Goal: Information Seeking & Learning: Learn about a topic

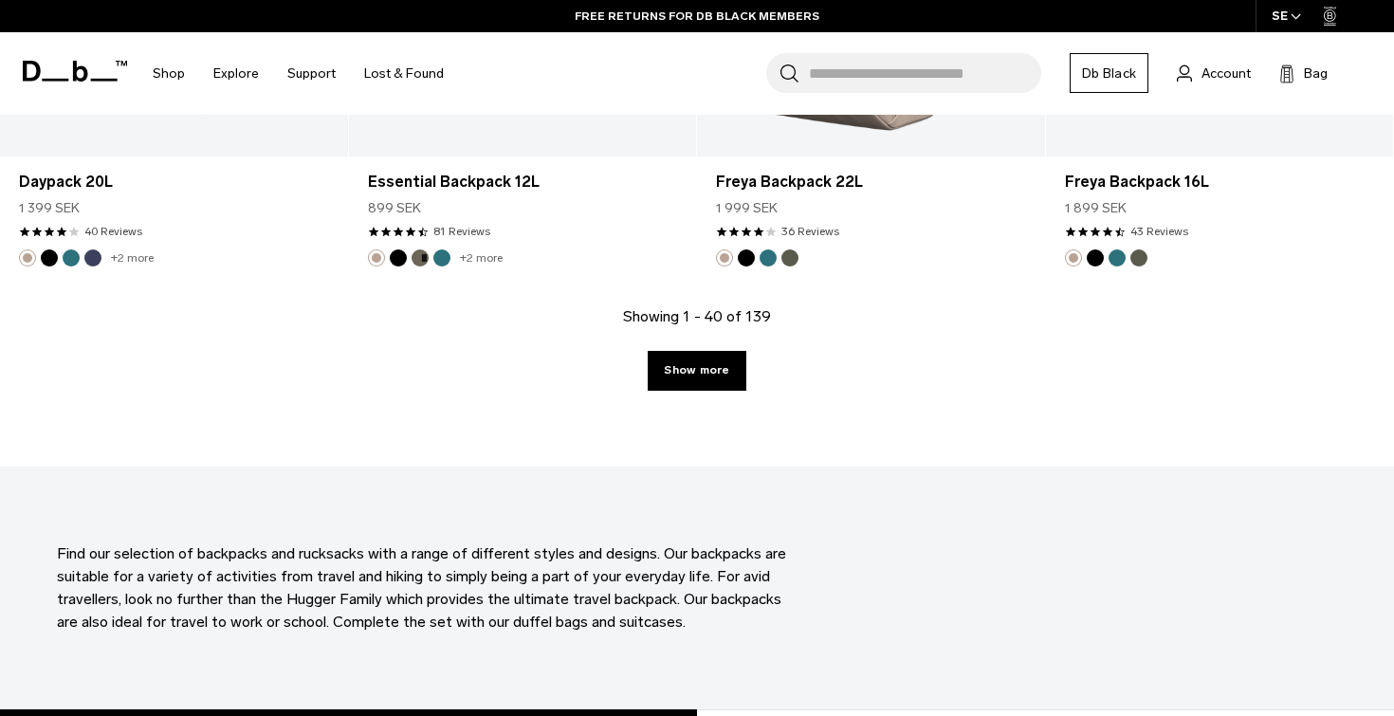
scroll to position [5525, 0]
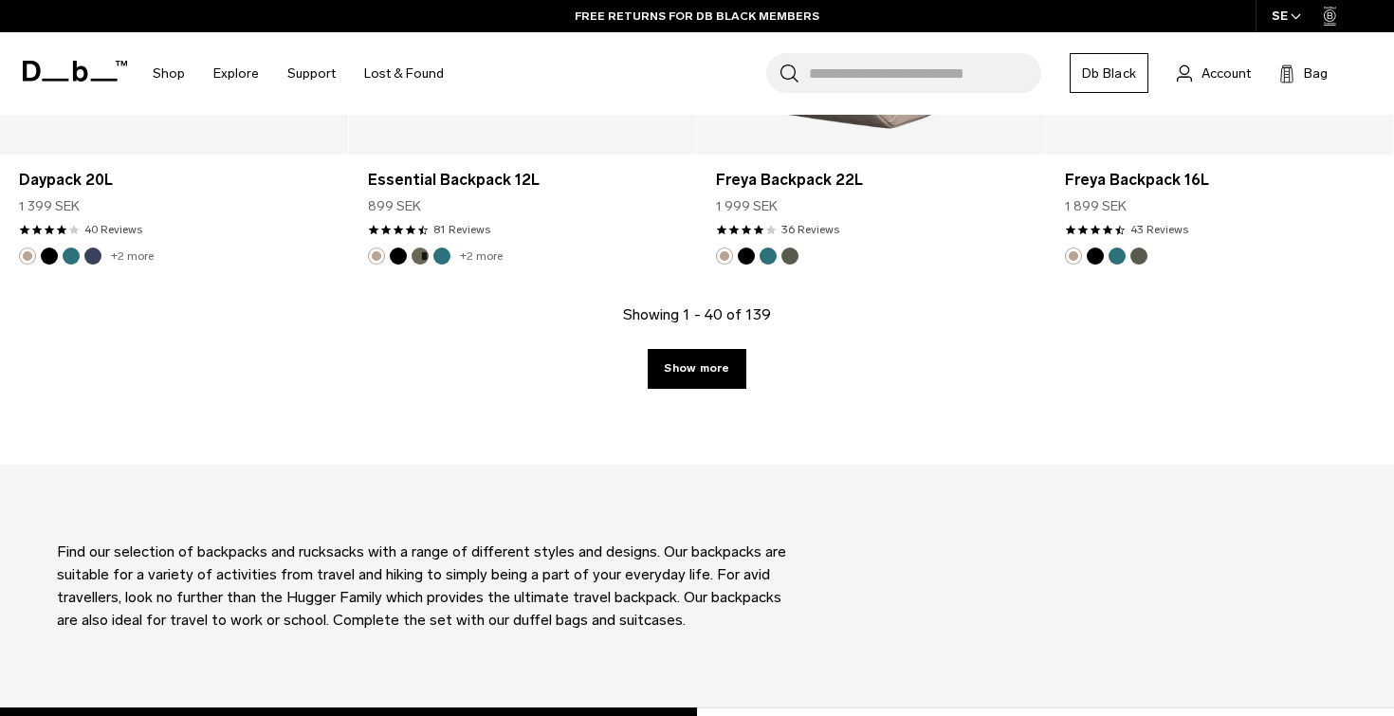
click at [699, 348] on div "Showing 1 - 40 of 139 Show more" at bounding box center [697, 383] width 1394 height 161
click at [695, 381] on link "Show more" at bounding box center [697, 369] width 98 height 40
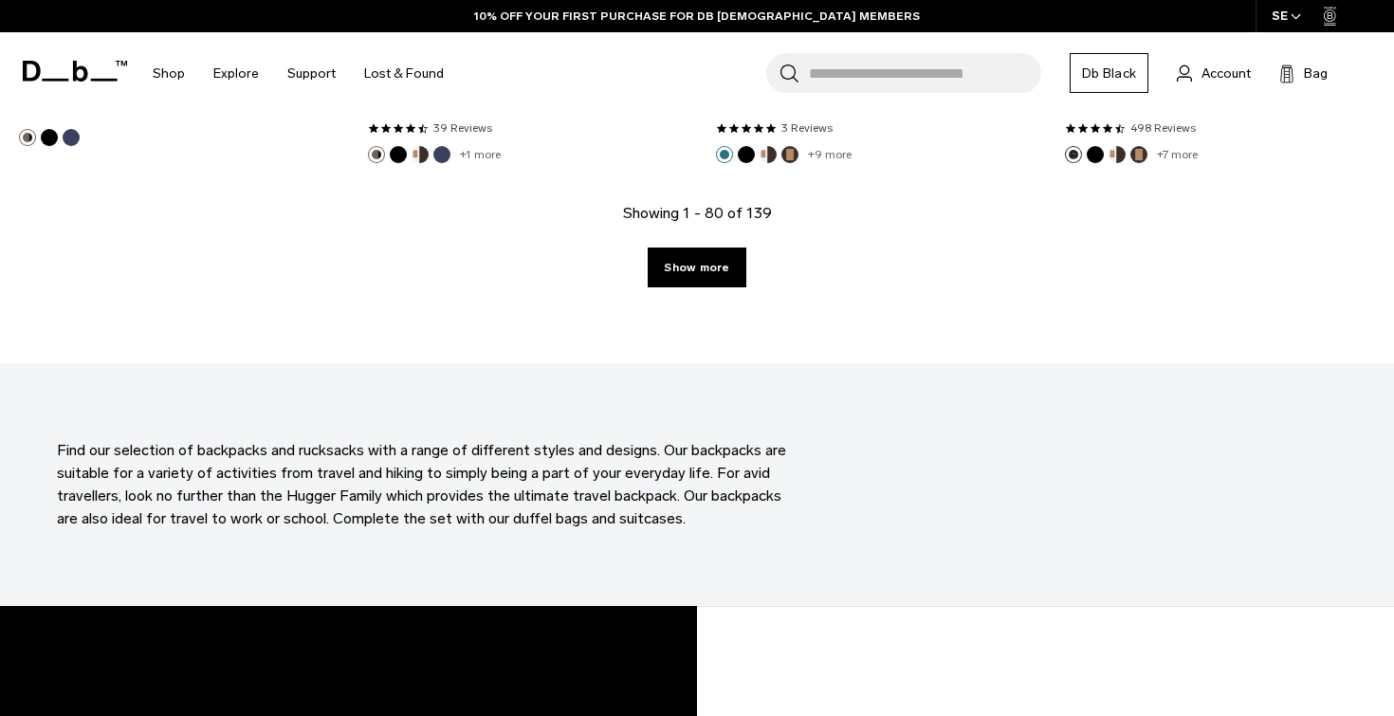
scroll to position [10950, 0]
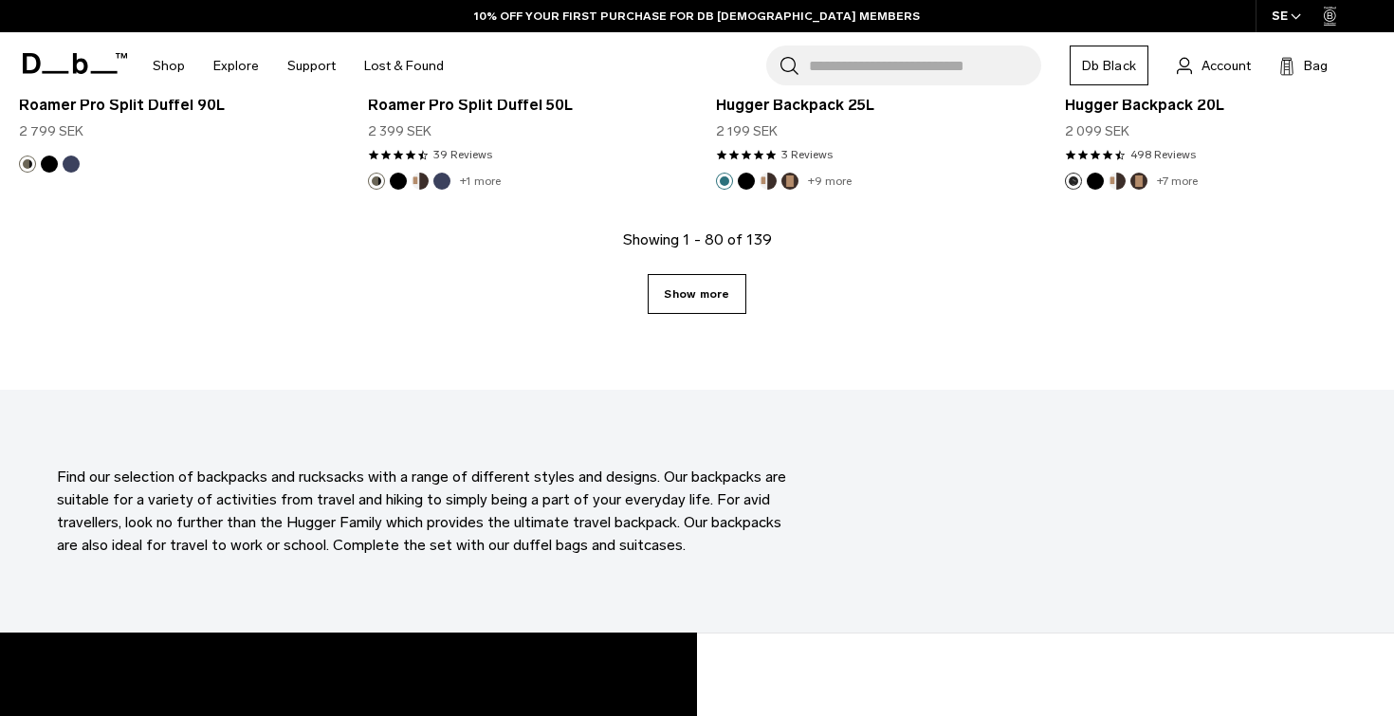
click at [699, 302] on link "Show more" at bounding box center [697, 294] width 98 height 40
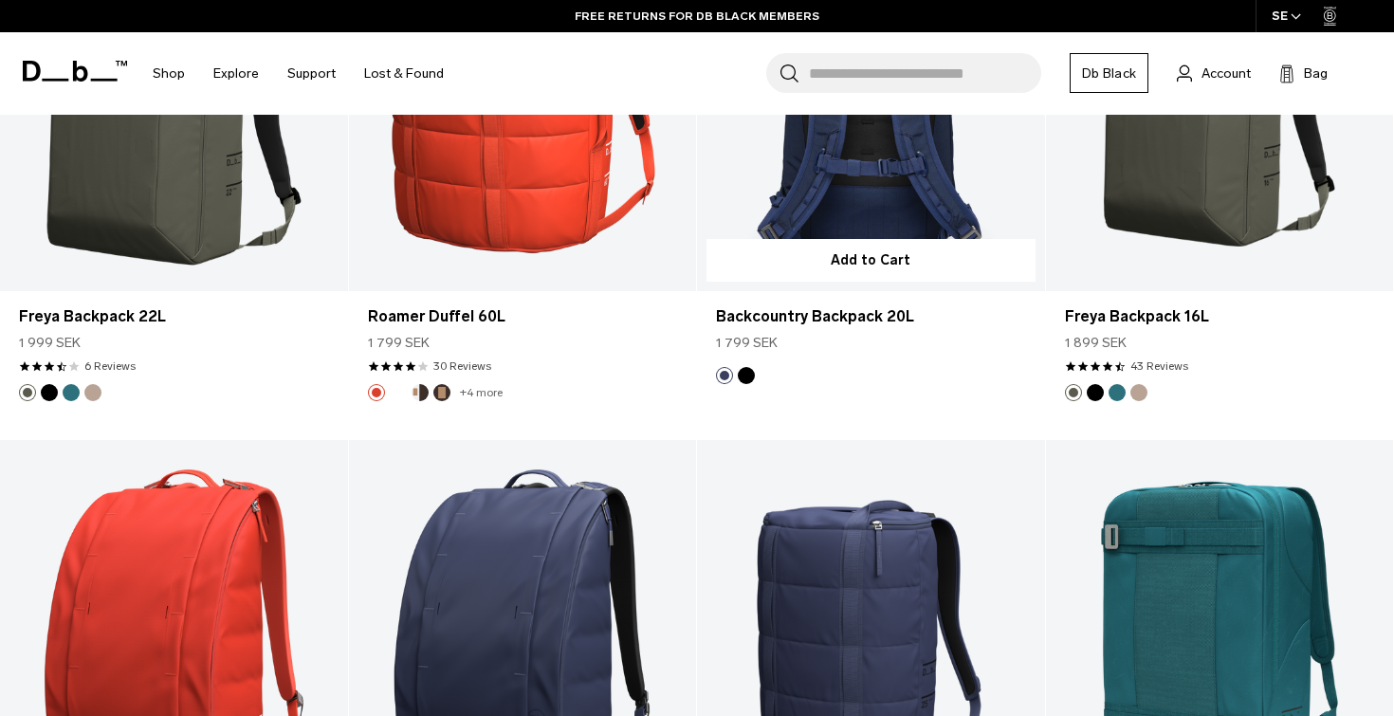
scroll to position [16149, 0]
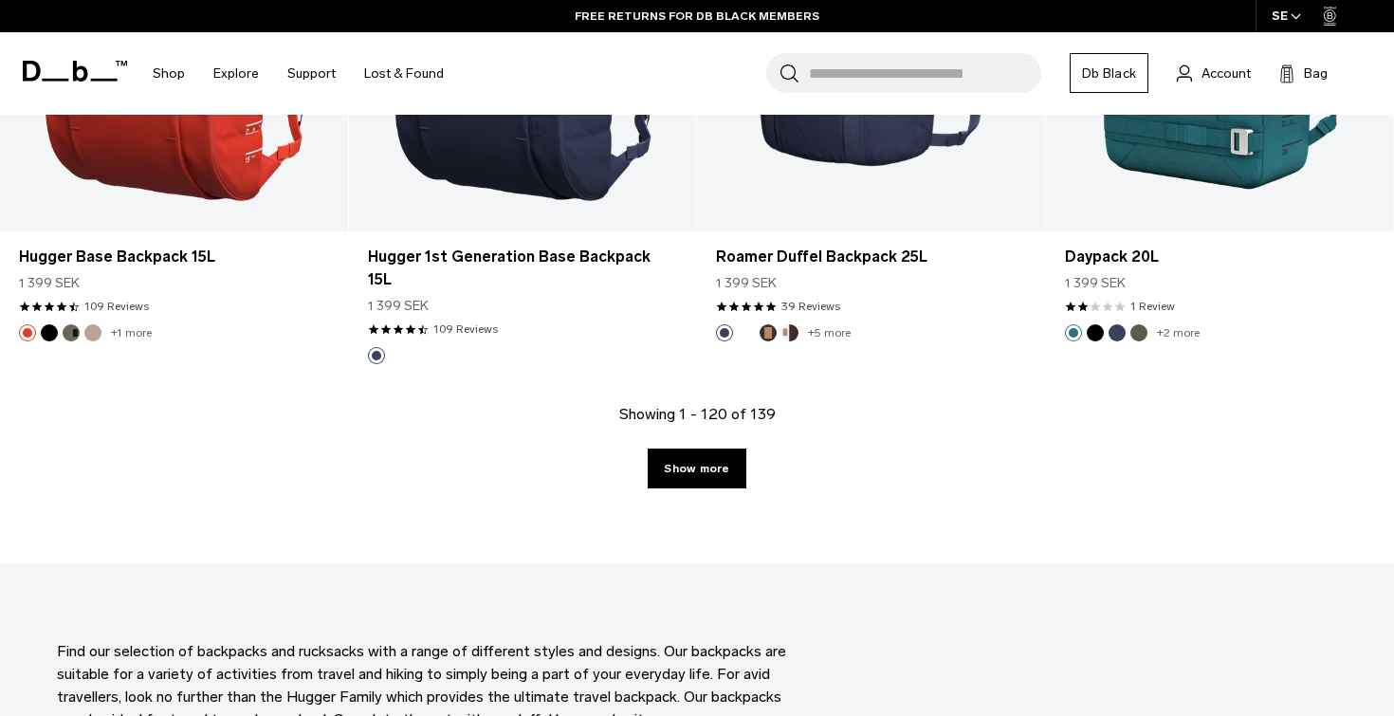
click at [712, 411] on div "Showing 1 - 120 of 139 Show more" at bounding box center [697, 483] width 1394 height 161
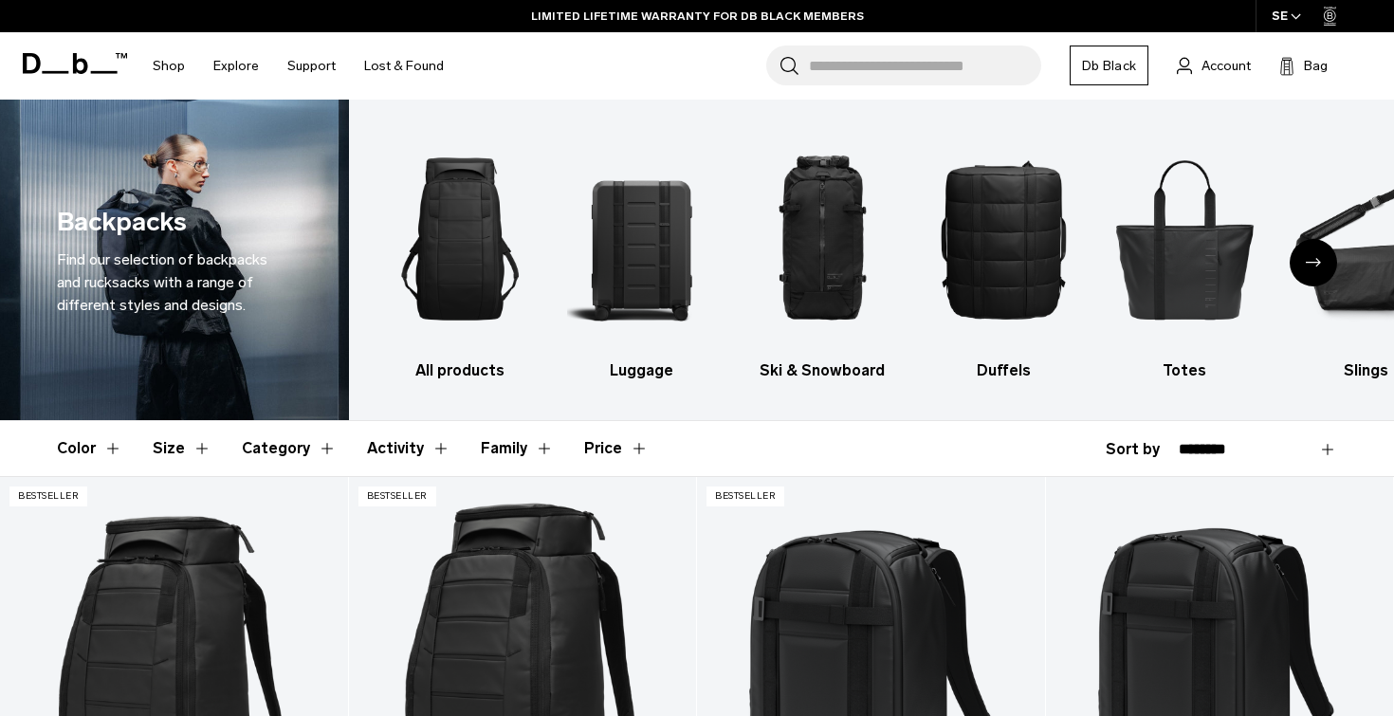
scroll to position [0, 0]
click at [1315, 274] on div "Next slide" at bounding box center [1313, 262] width 47 height 47
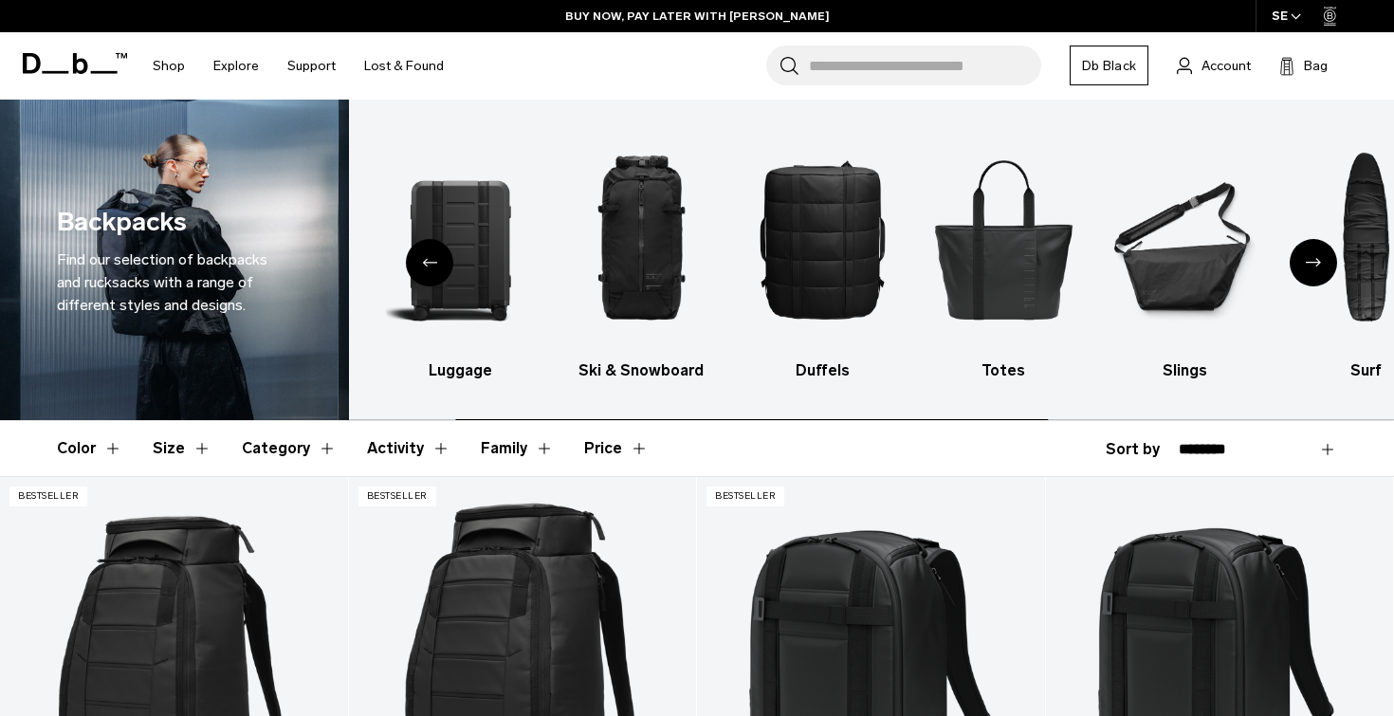
click at [1315, 274] on div "Next slide" at bounding box center [1313, 262] width 47 height 47
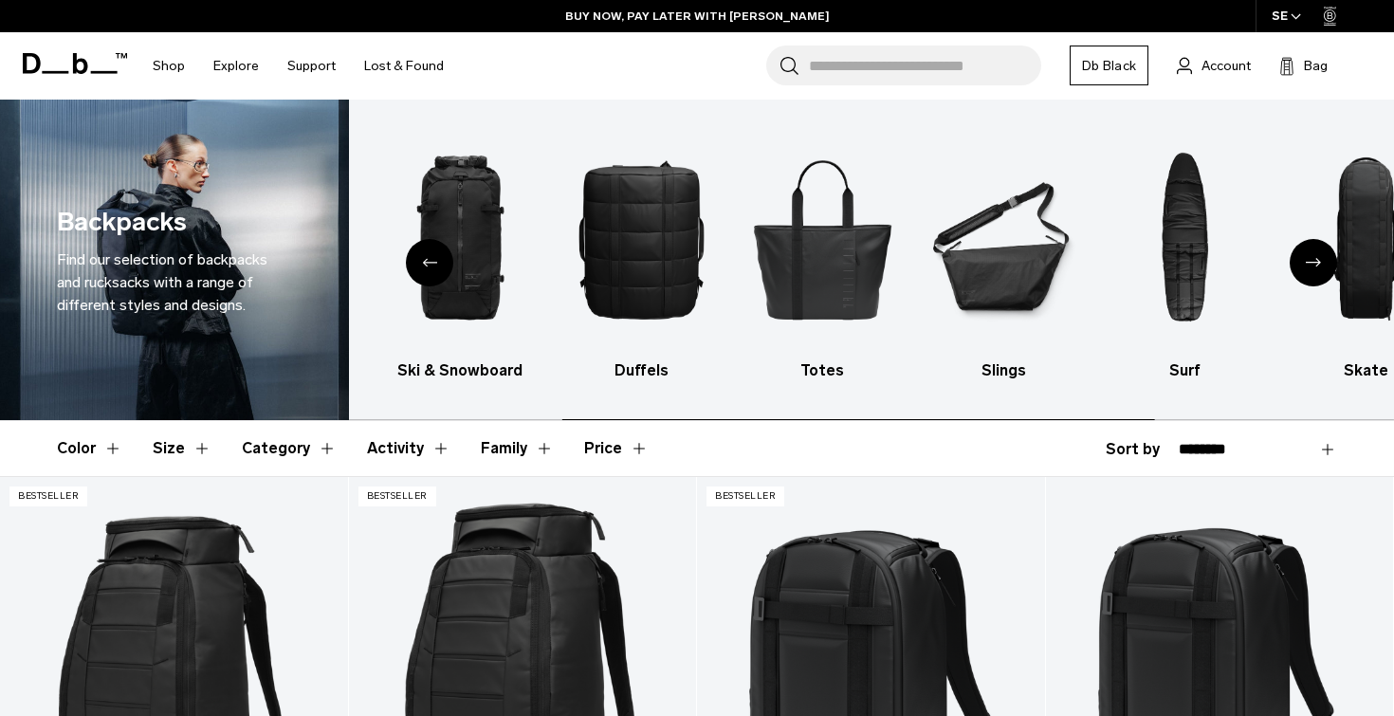
click at [1315, 274] on div "Next slide" at bounding box center [1313, 262] width 47 height 47
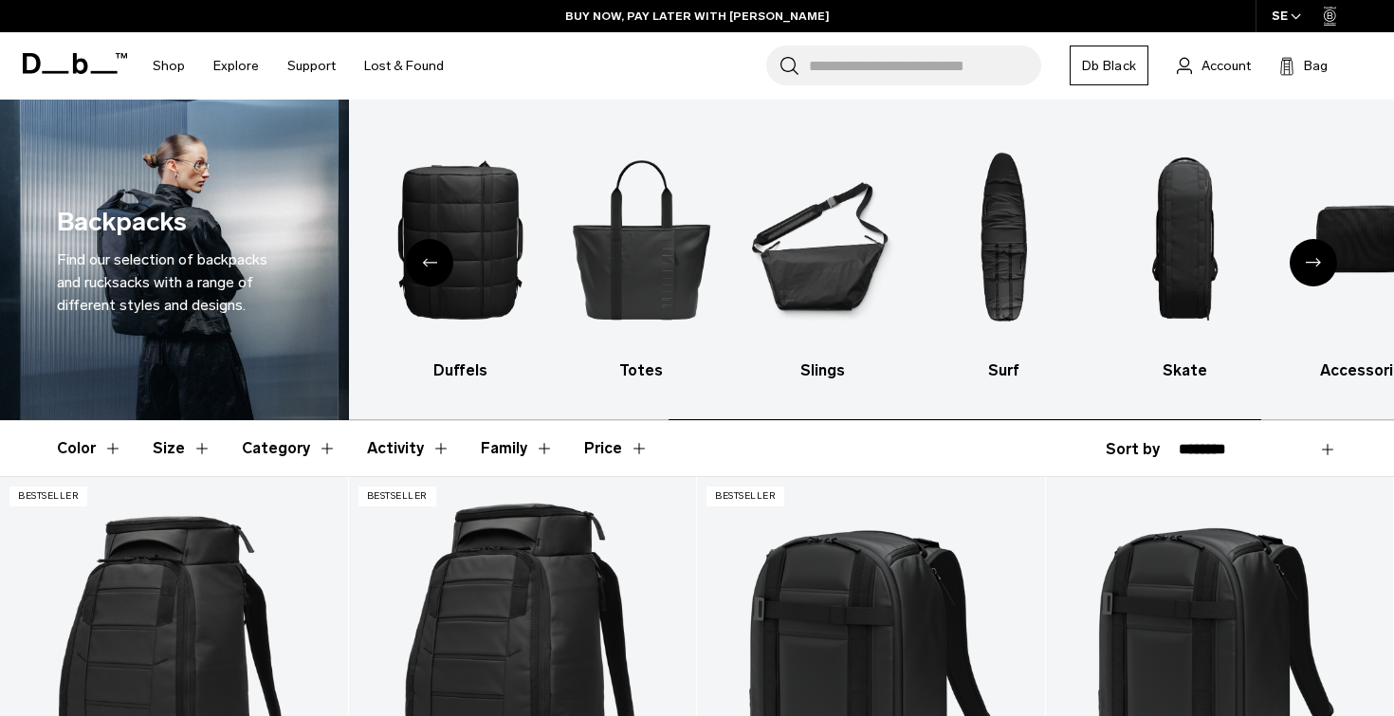
click at [1315, 274] on div "Next slide" at bounding box center [1313, 262] width 47 height 47
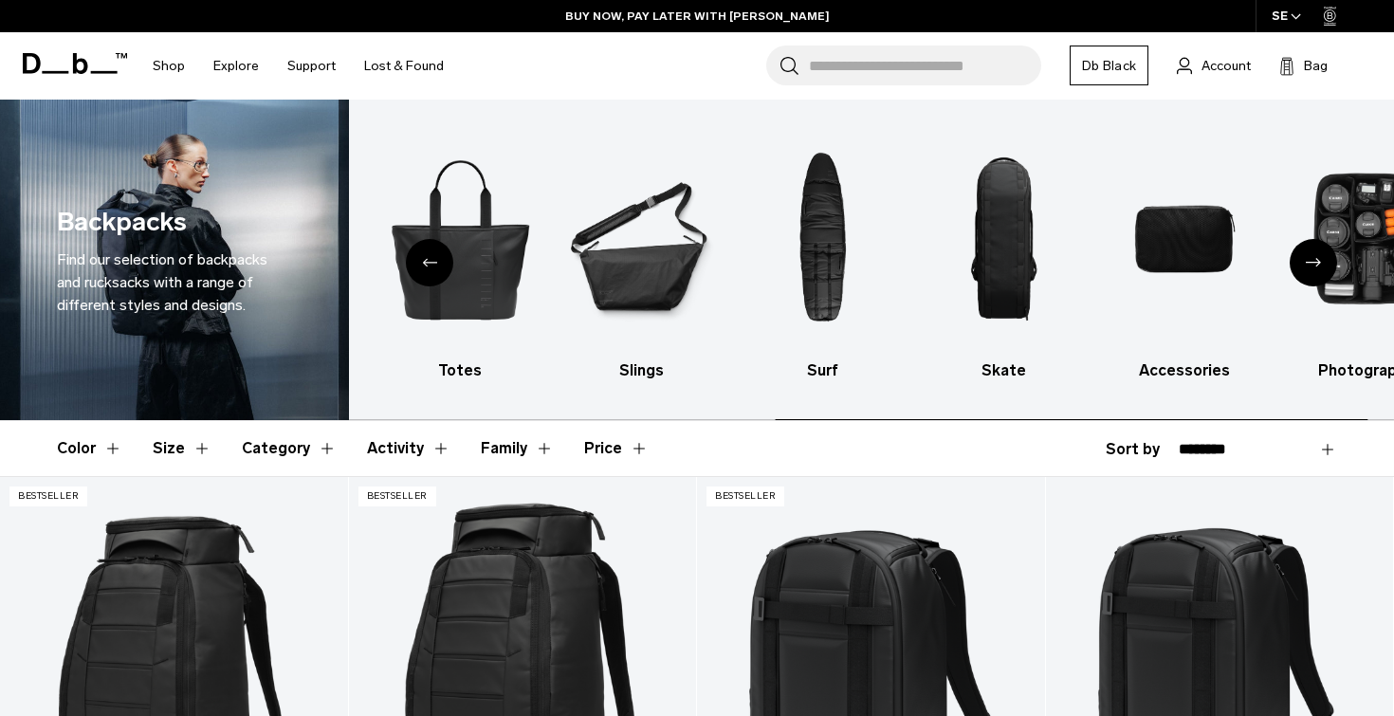
click at [1315, 274] on div "Next slide" at bounding box center [1313, 262] width 47 height 47
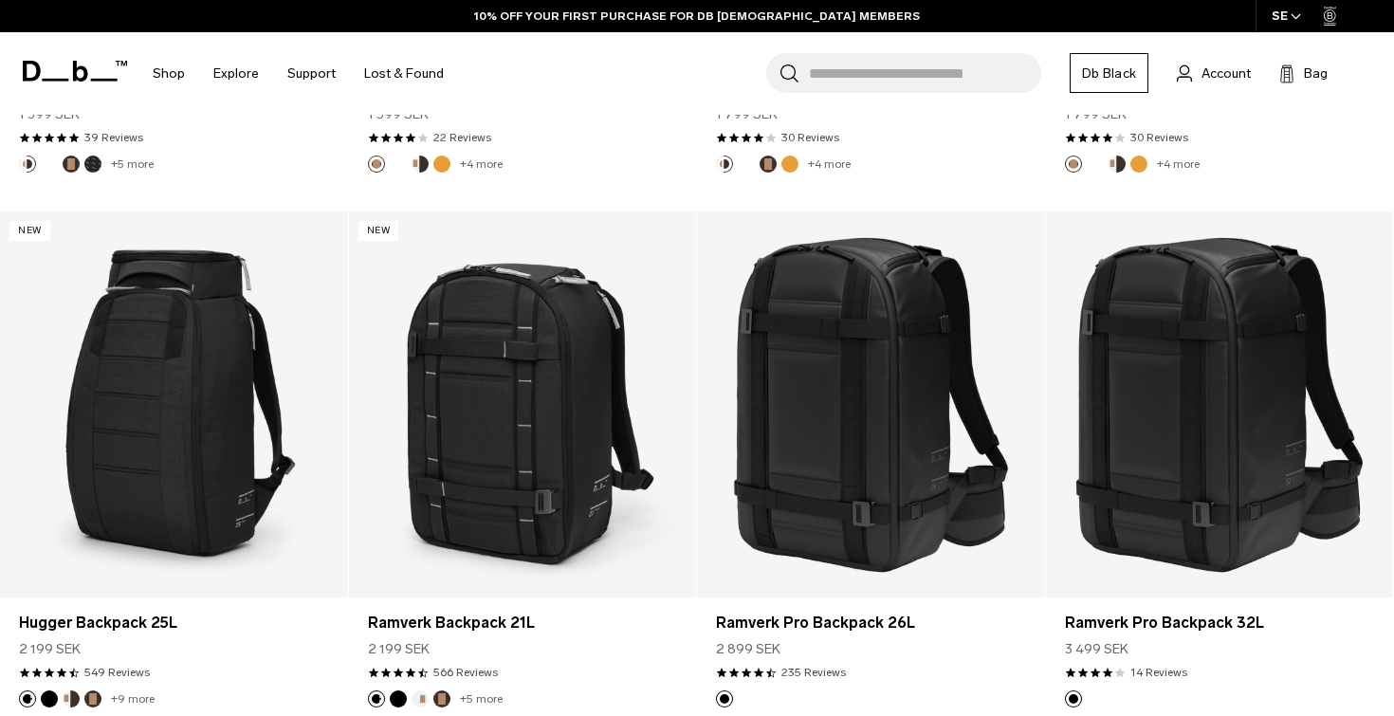
scroll to position [1920, 0]
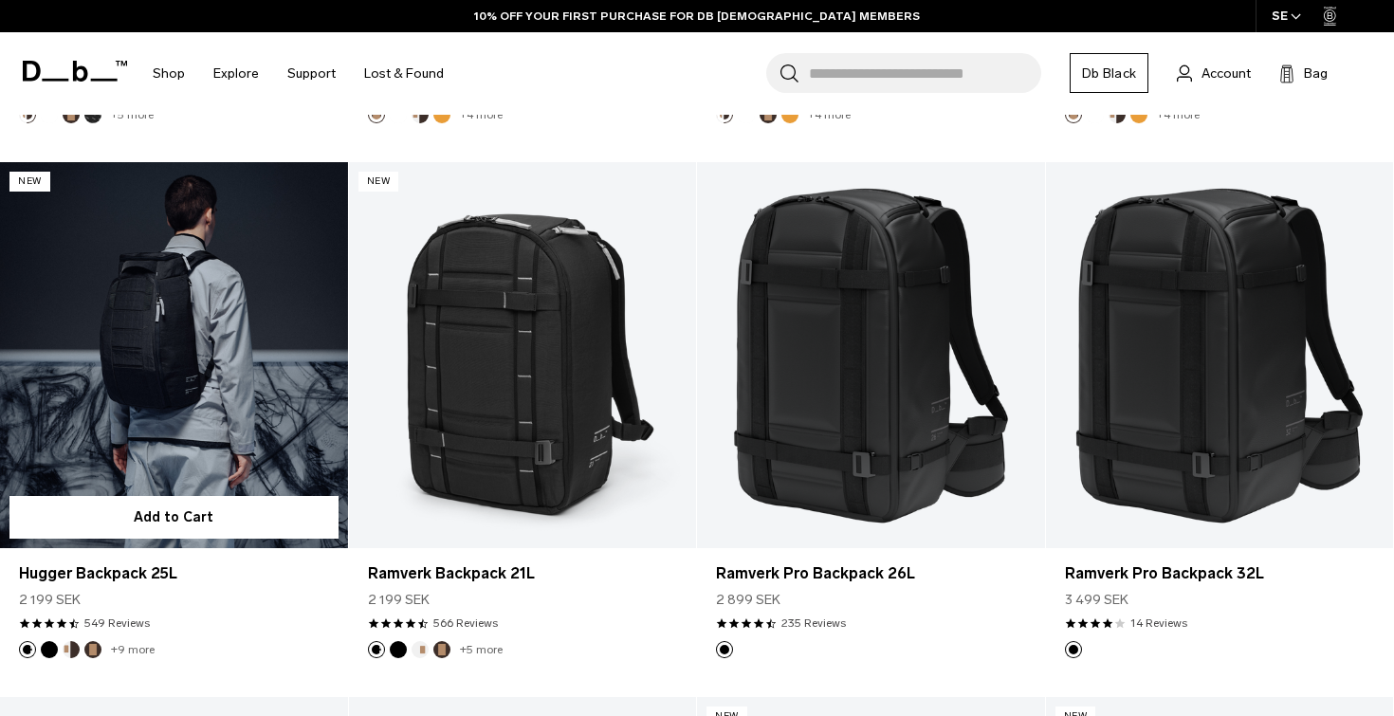
click at [285, 408] on link "Hugger Backpack 25L" at bounding box center [174, 355] width 348 height 386
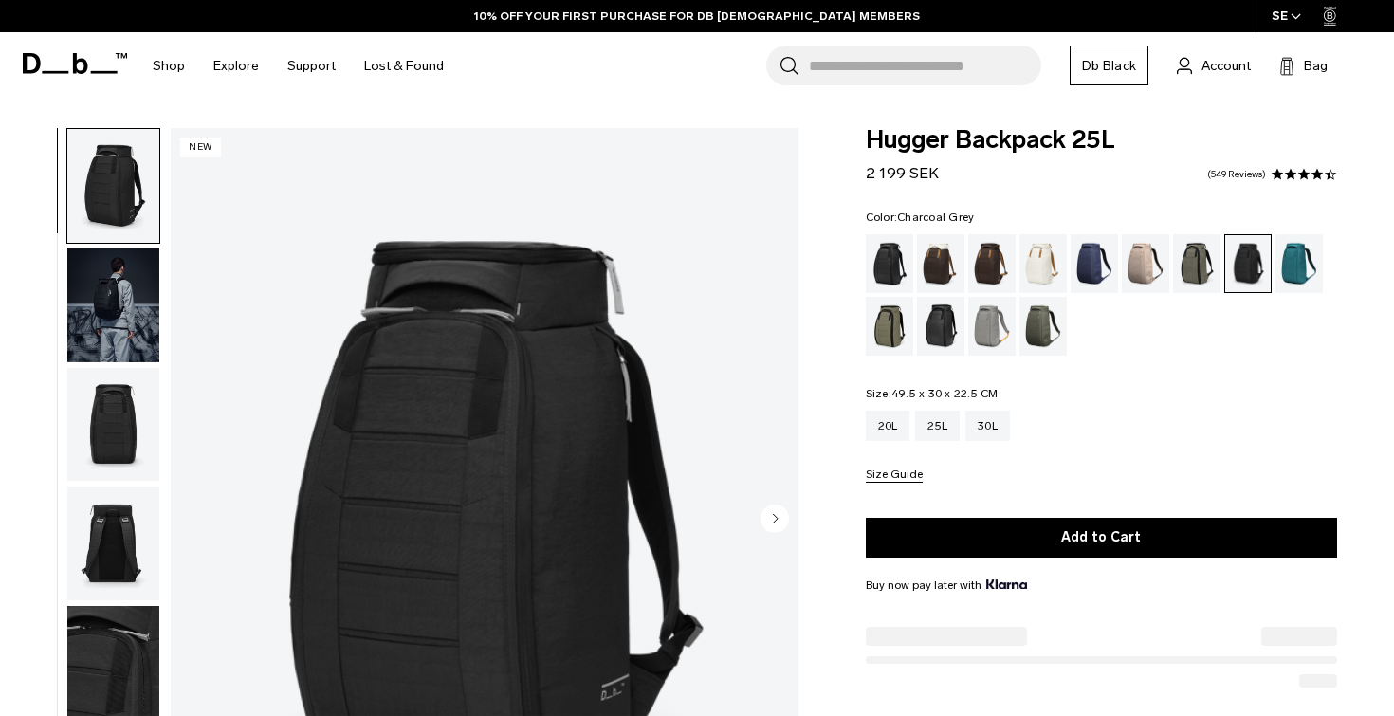
scroll to position [76, 0]
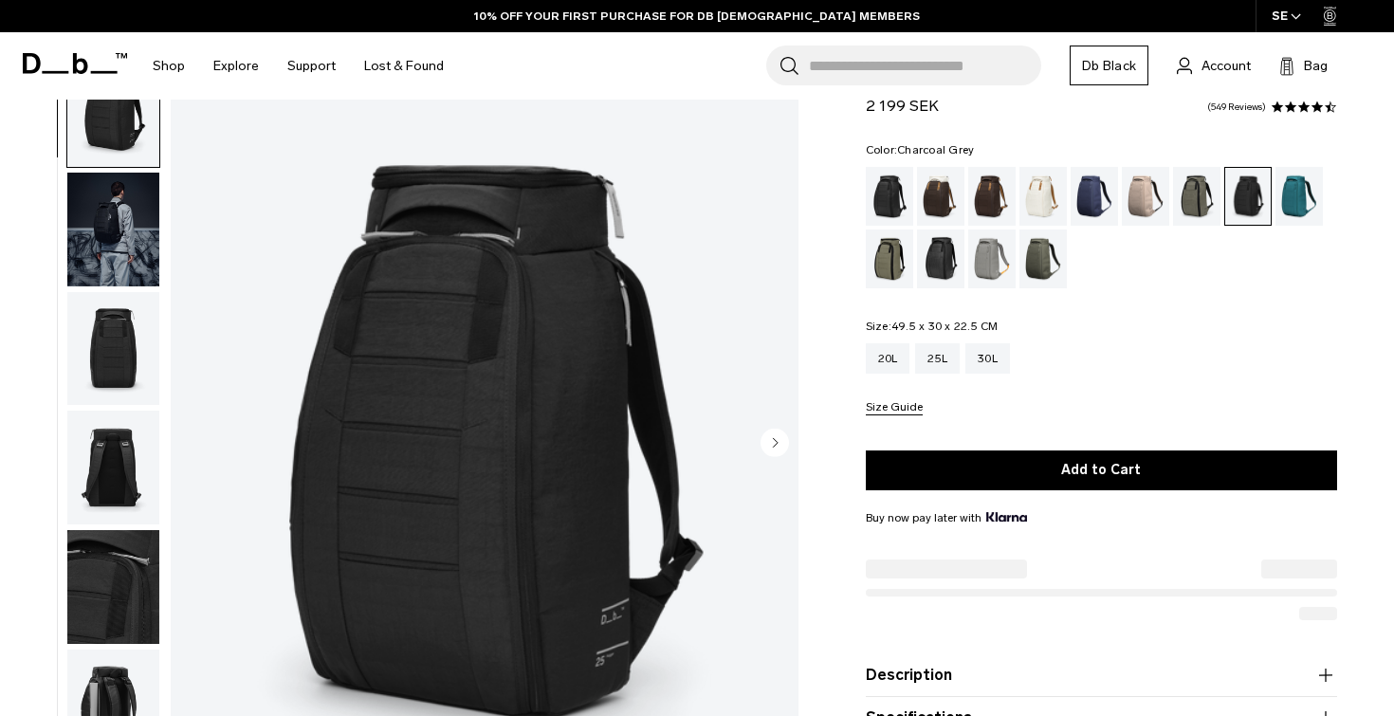
click at [776, 443] on icon "Next slide" at bounding box center [775, 442] width 5 height 9
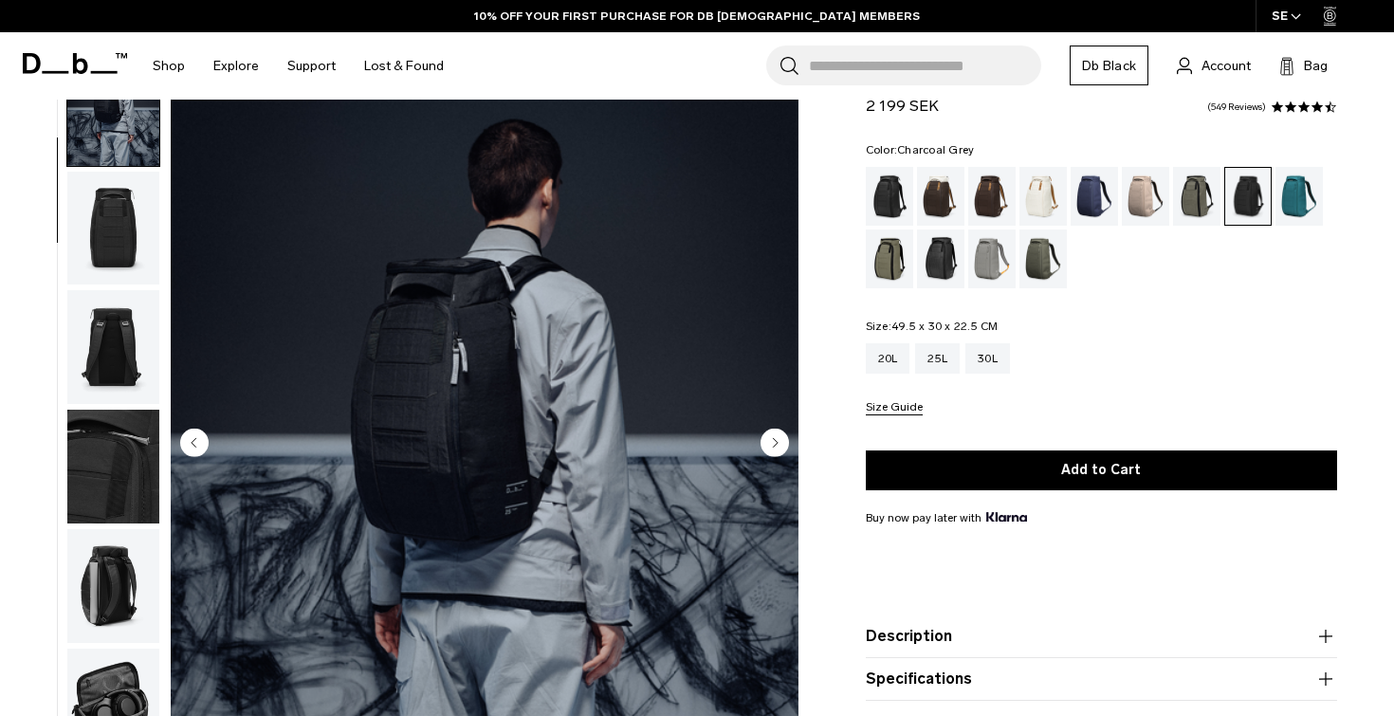
scroll to position [0, 0]
click at [776, 443] on icon "Next slide" at bounding box center [775, 442] width 5 height 9
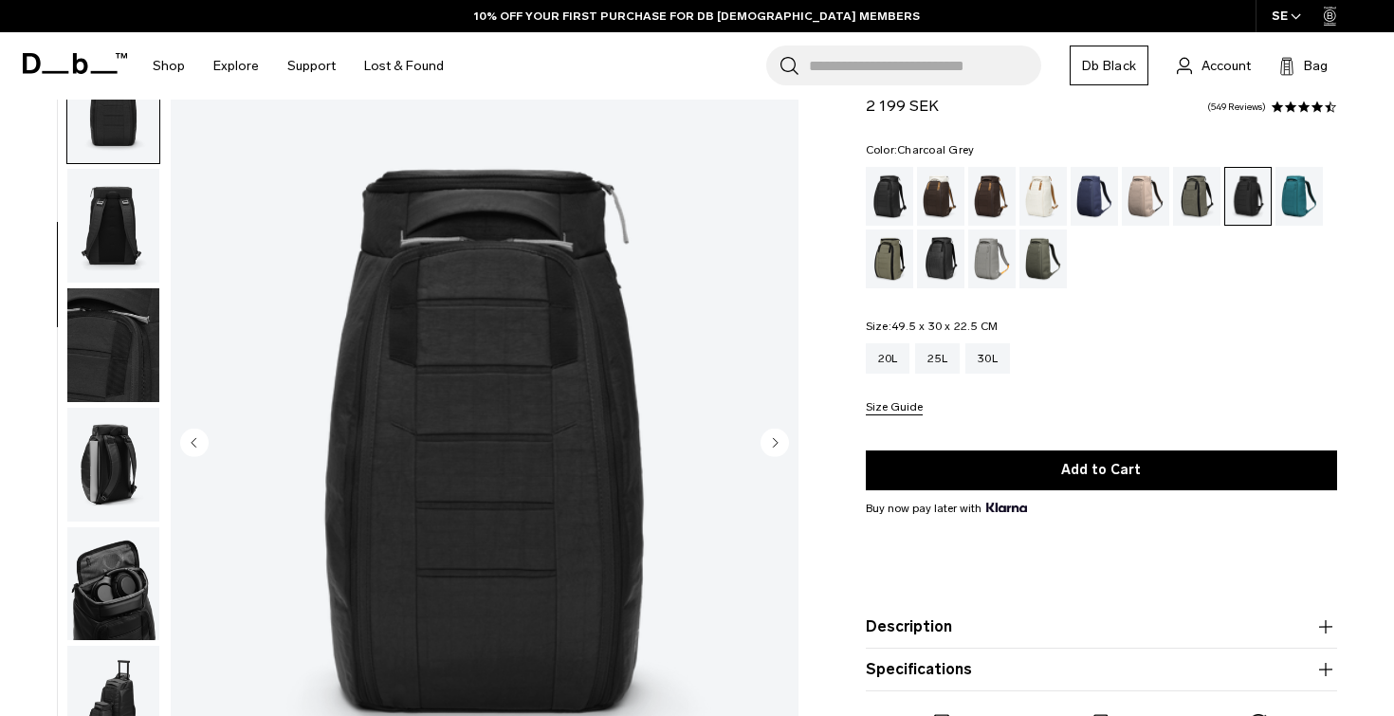
click at [776, 443] on icon "Next slide" at bounding box center [775, 442] width 5 height 9
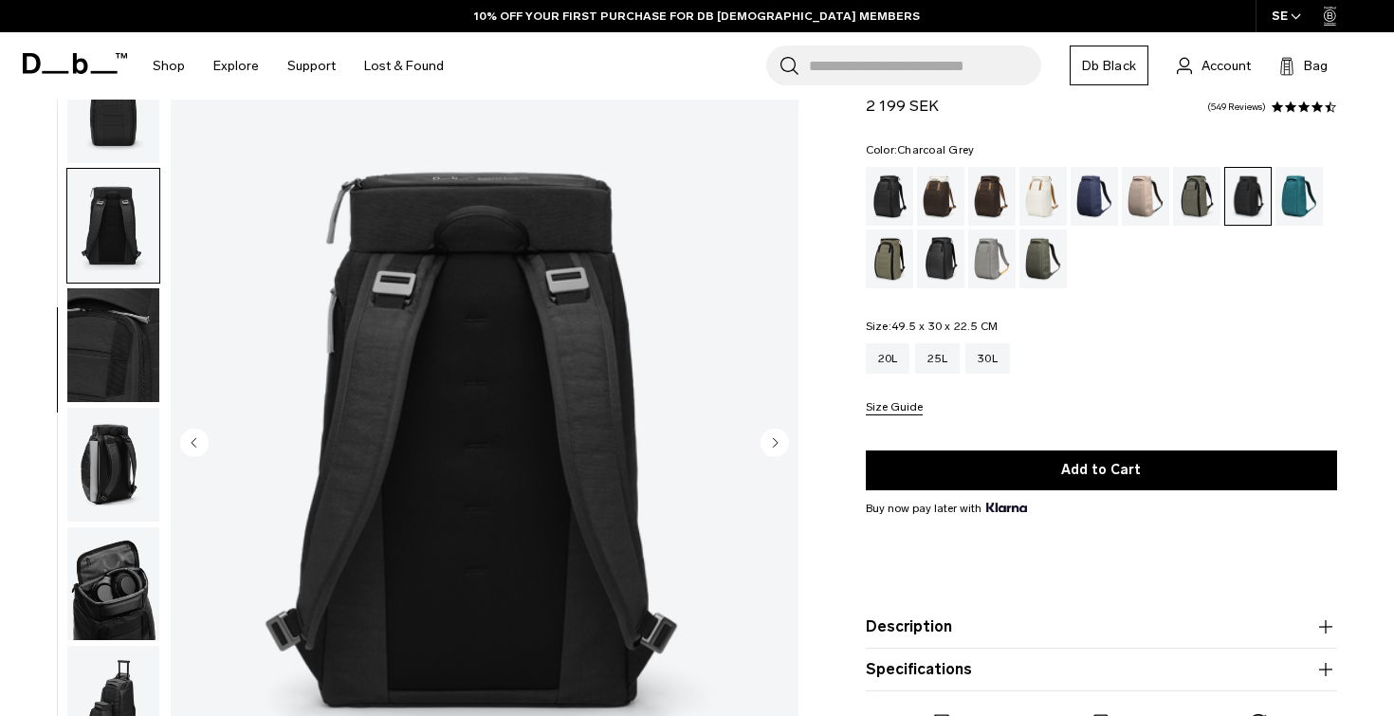
click at [776, 443] on icon "Next slide" at bounding box center [775, 442] width 5 height 9
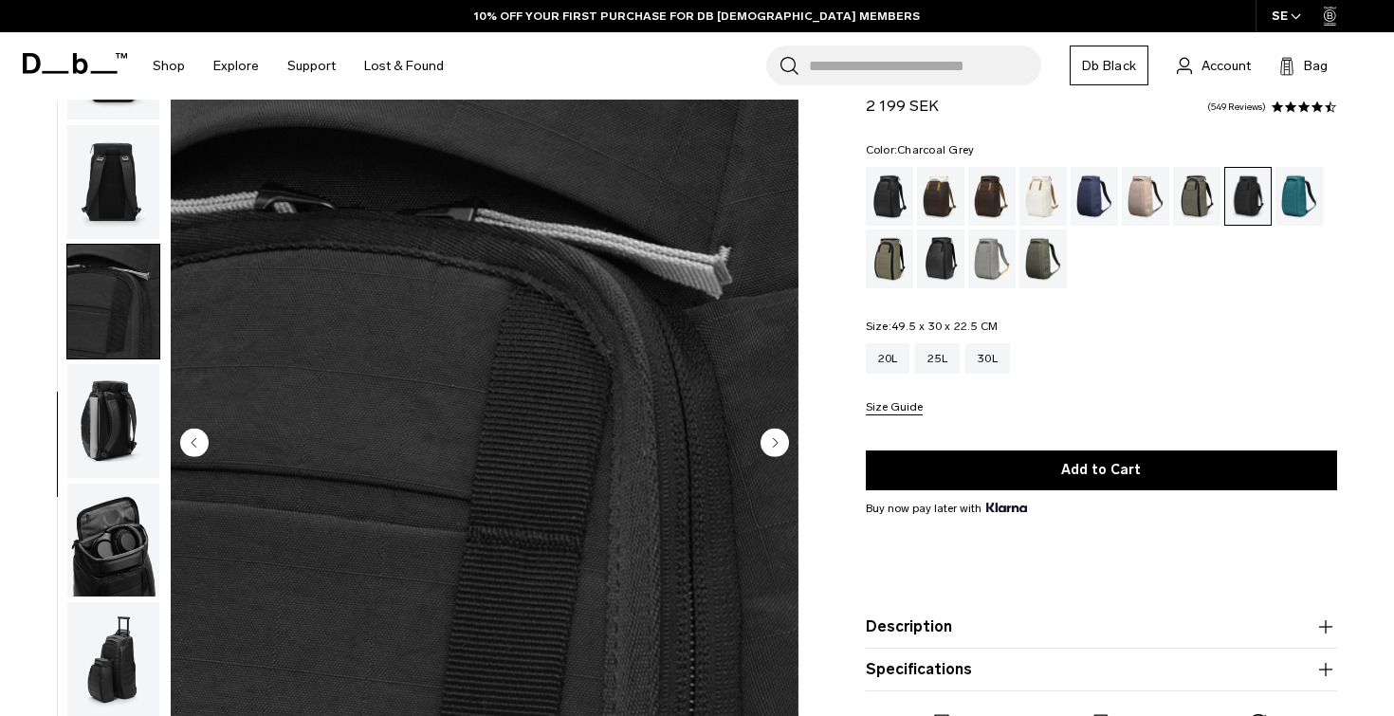
click at [776, 443] on icon "Next slide" at bounding box center [775, 442] width 5 height 9
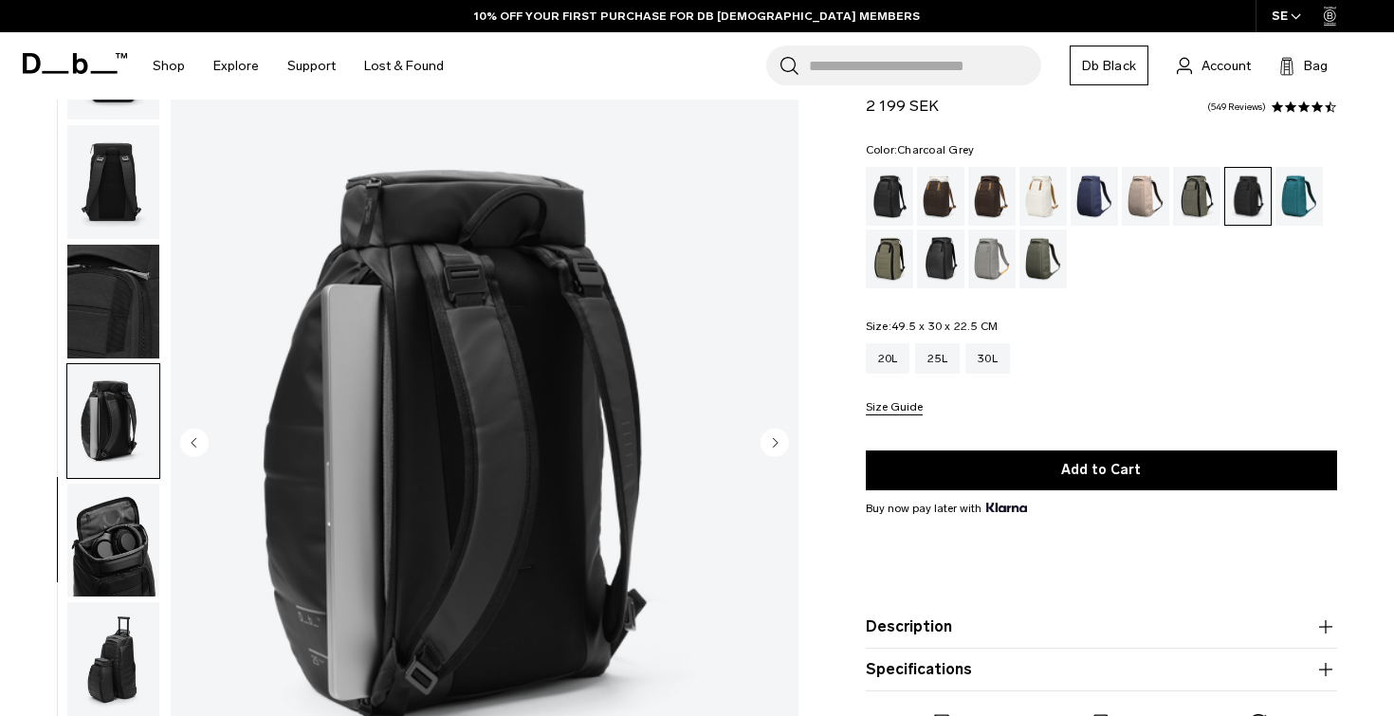
click at [776, 443] on icon "Next slide" at bounding box center [775, 442] width 5 height 9
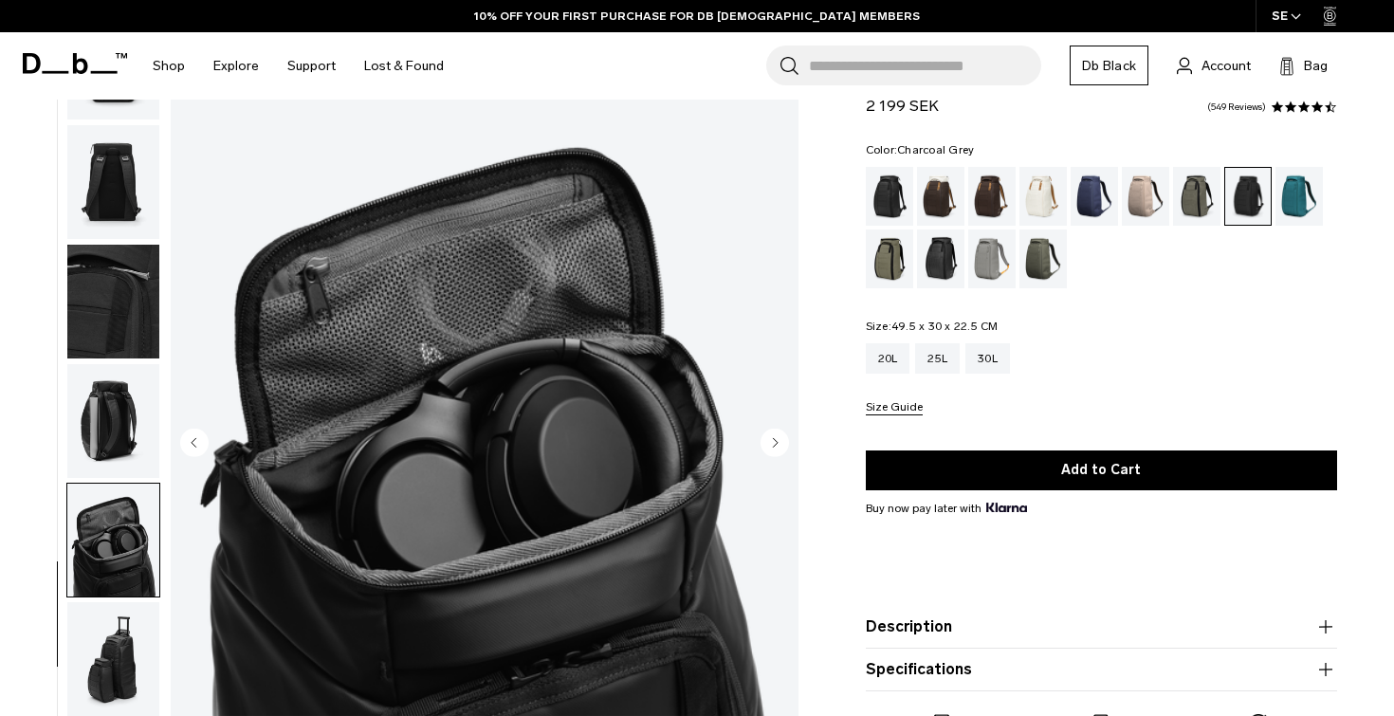
click at [776, 443] on icon "Next slide" at bounding box center [775, 442] width 5 height 9
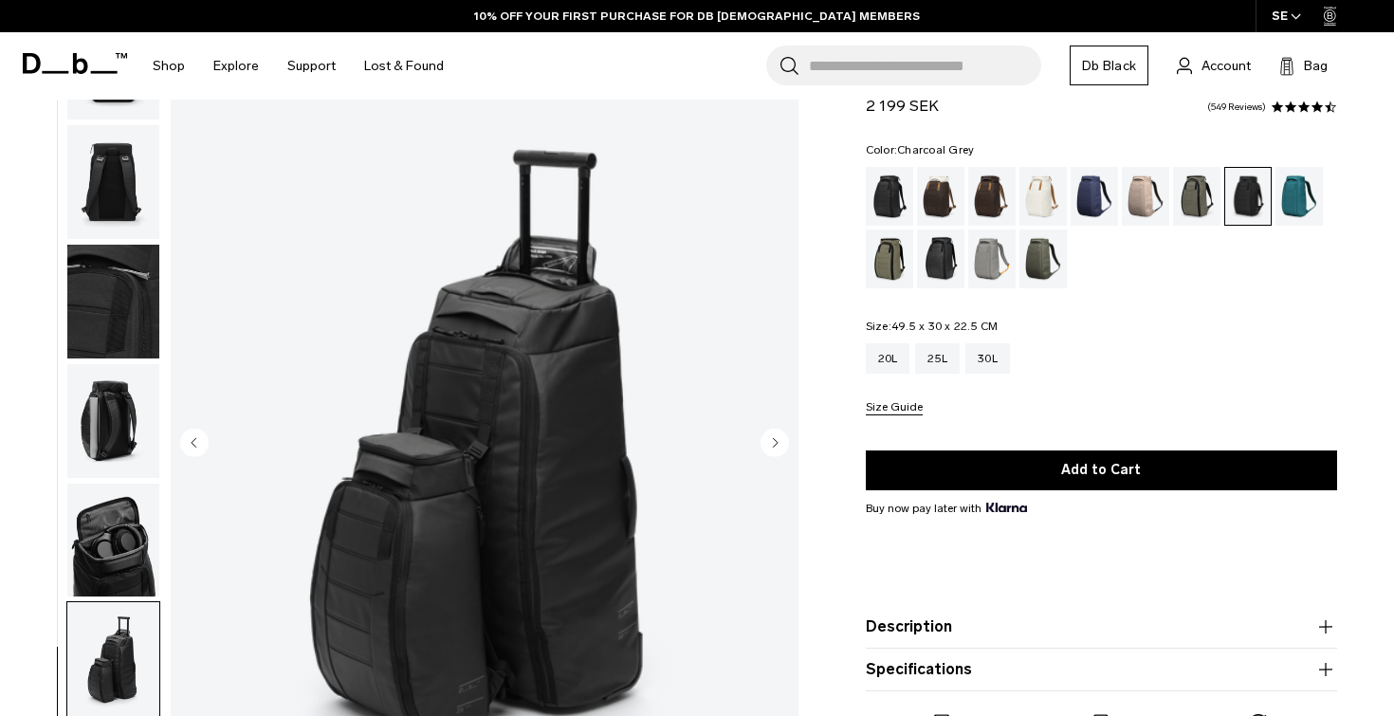
click at [776, 443] on icon "Next slide" at bounding box center [775, 442] width 5 height 9
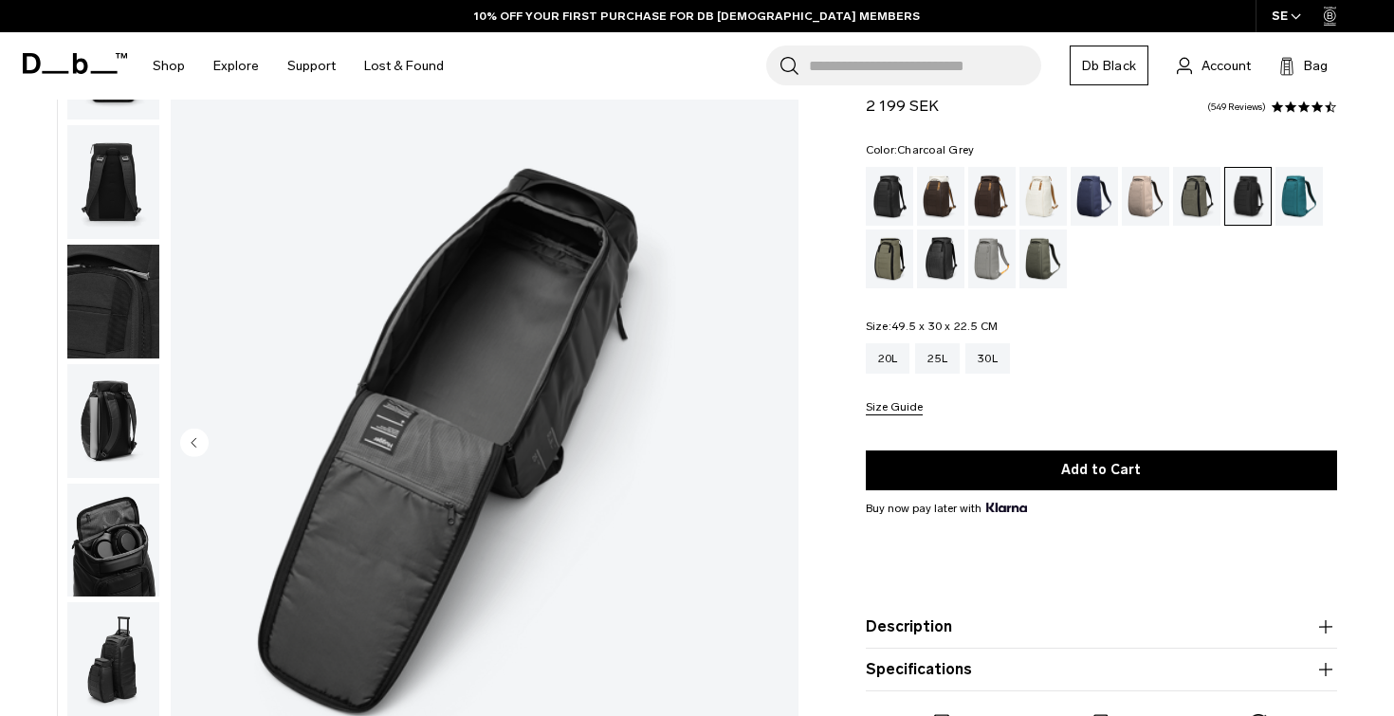
click at [776, 443] on img "9 / 9" at bounding box center [485, 444] width 628 height 784
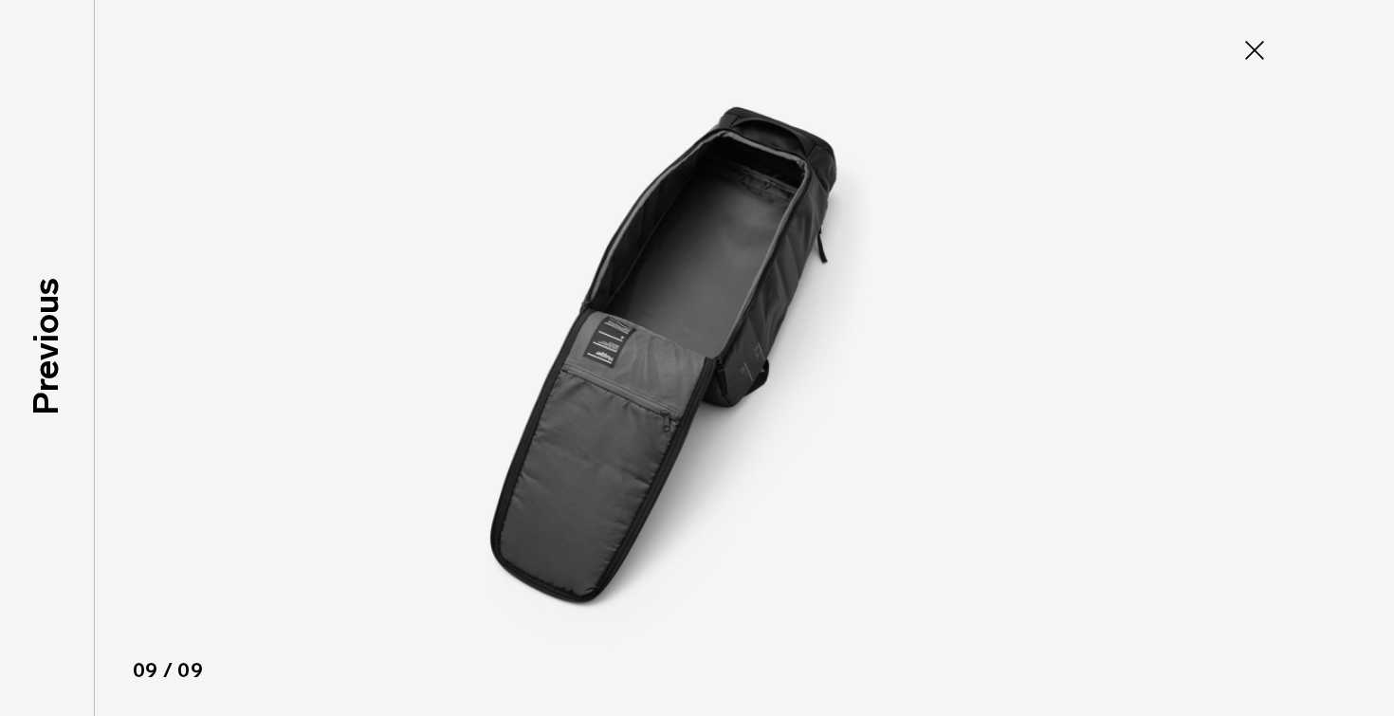
click at [1257, 63] on icon at bounding box center [1254, 50] width 30 height 30
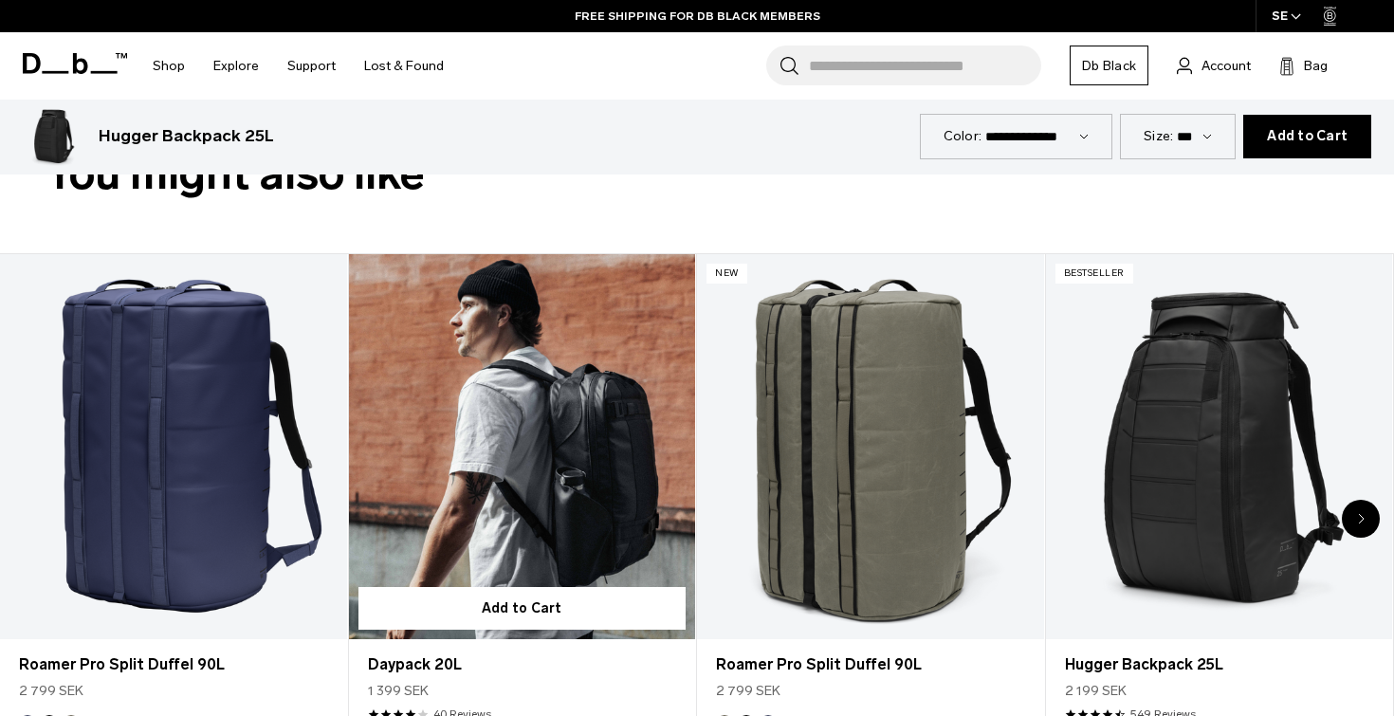
scroll to position [3269, 0]
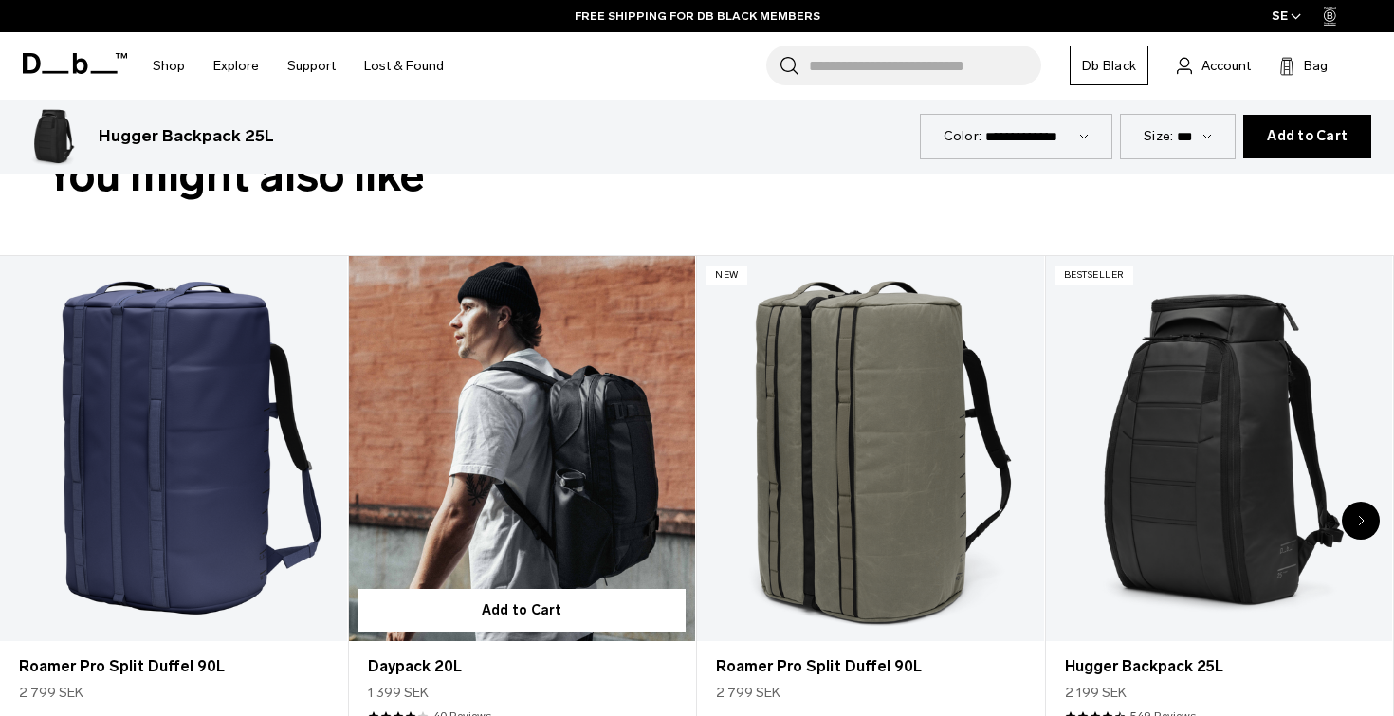
click at [643, 415] on link "Daypack 20L" at bounding box center [522, 448] width 347 height 385
